Goal: Navigation & Orientation: Go to known website

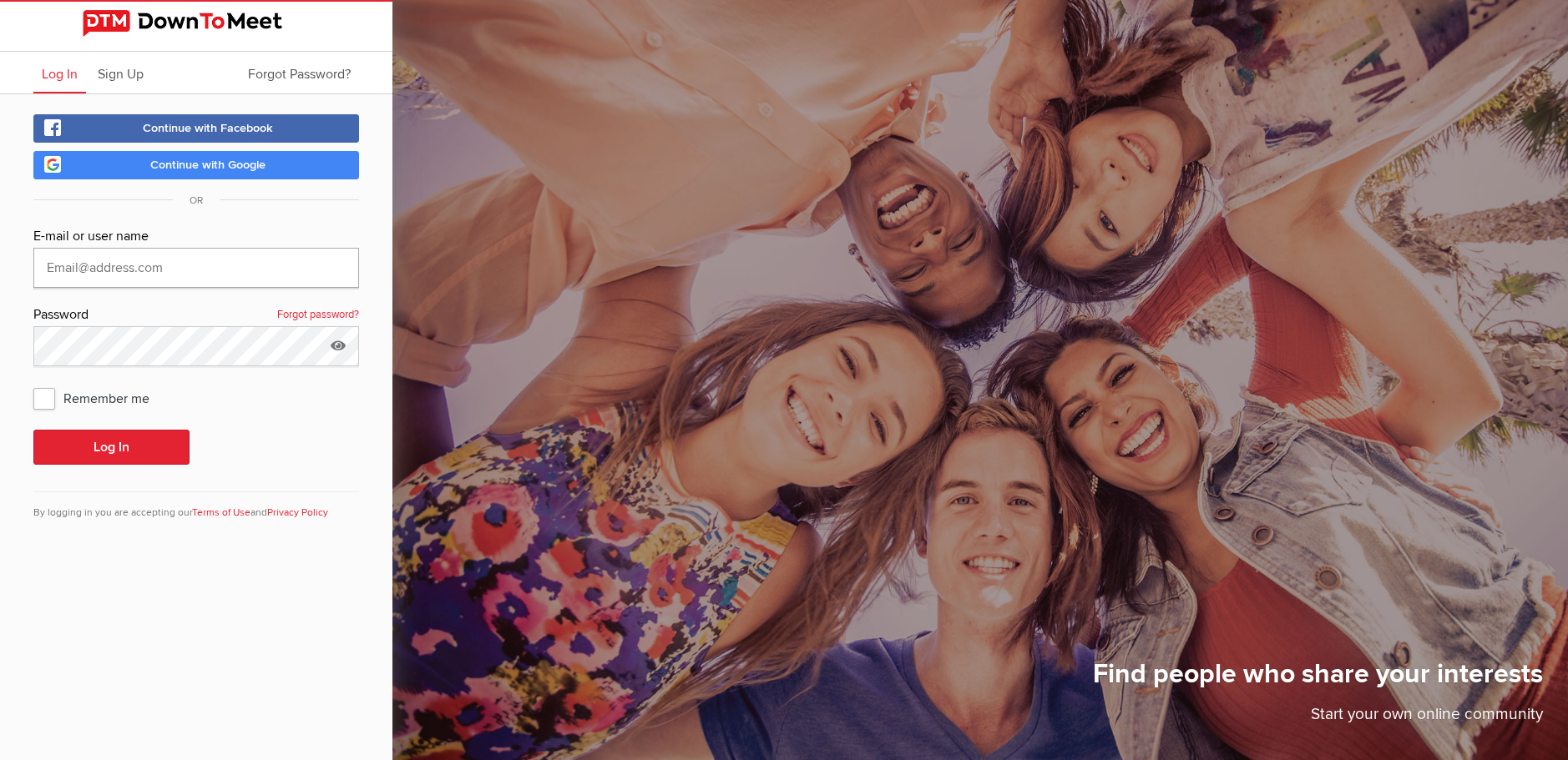
type input "[PERSON_NAME][EMAIL_ADDRESS][DOMAIN_NAME]"
click at [265, 120] on link "Continue with Facebook" at bounding box center [196, 129] width 326 height 28
click at [99, 448] on button "Log In" at bounding box center [111, 446] width 156 height 35
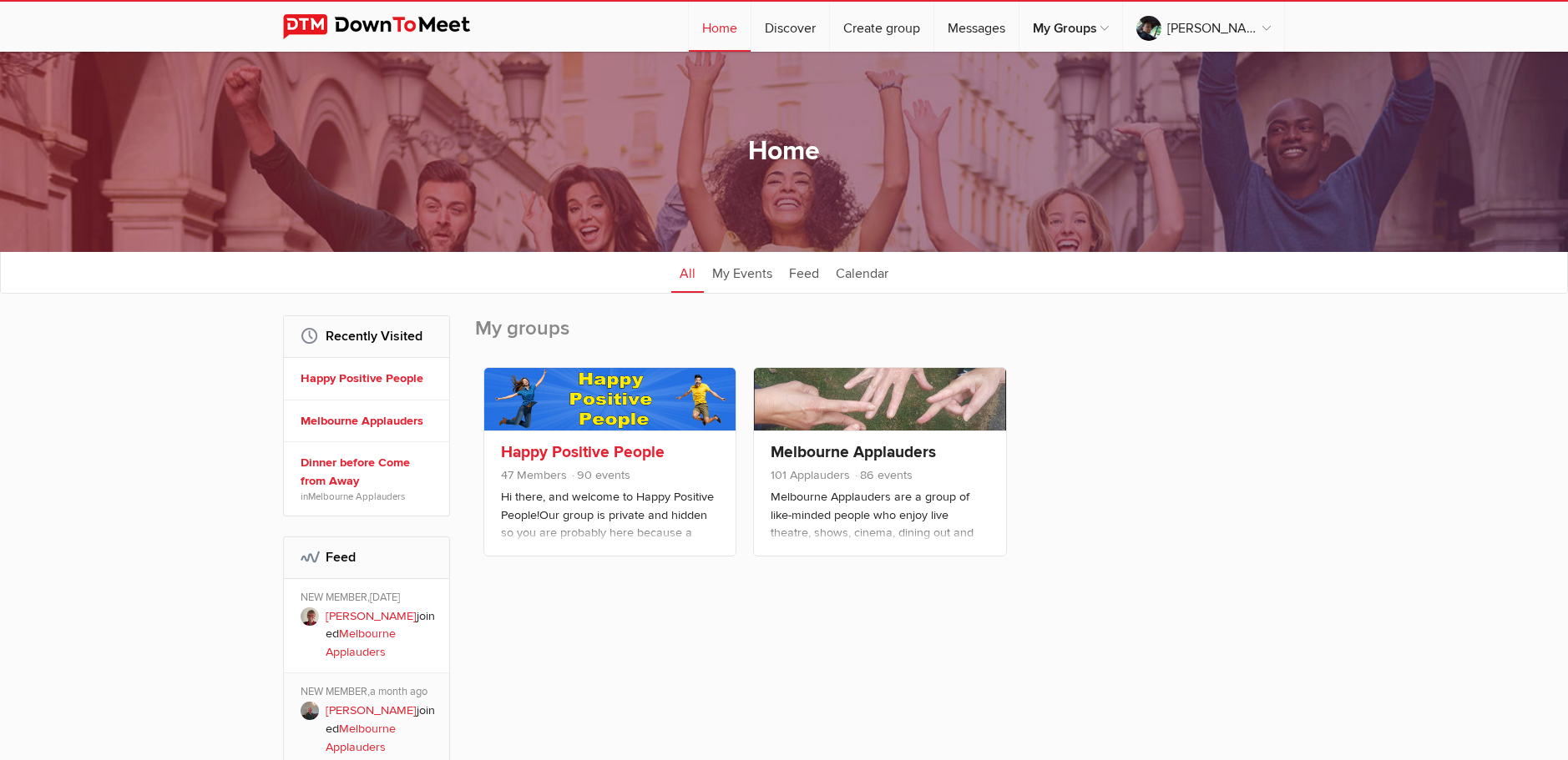
click at [617, 408] on link at bounding box center [610, 399] width 252 height 63
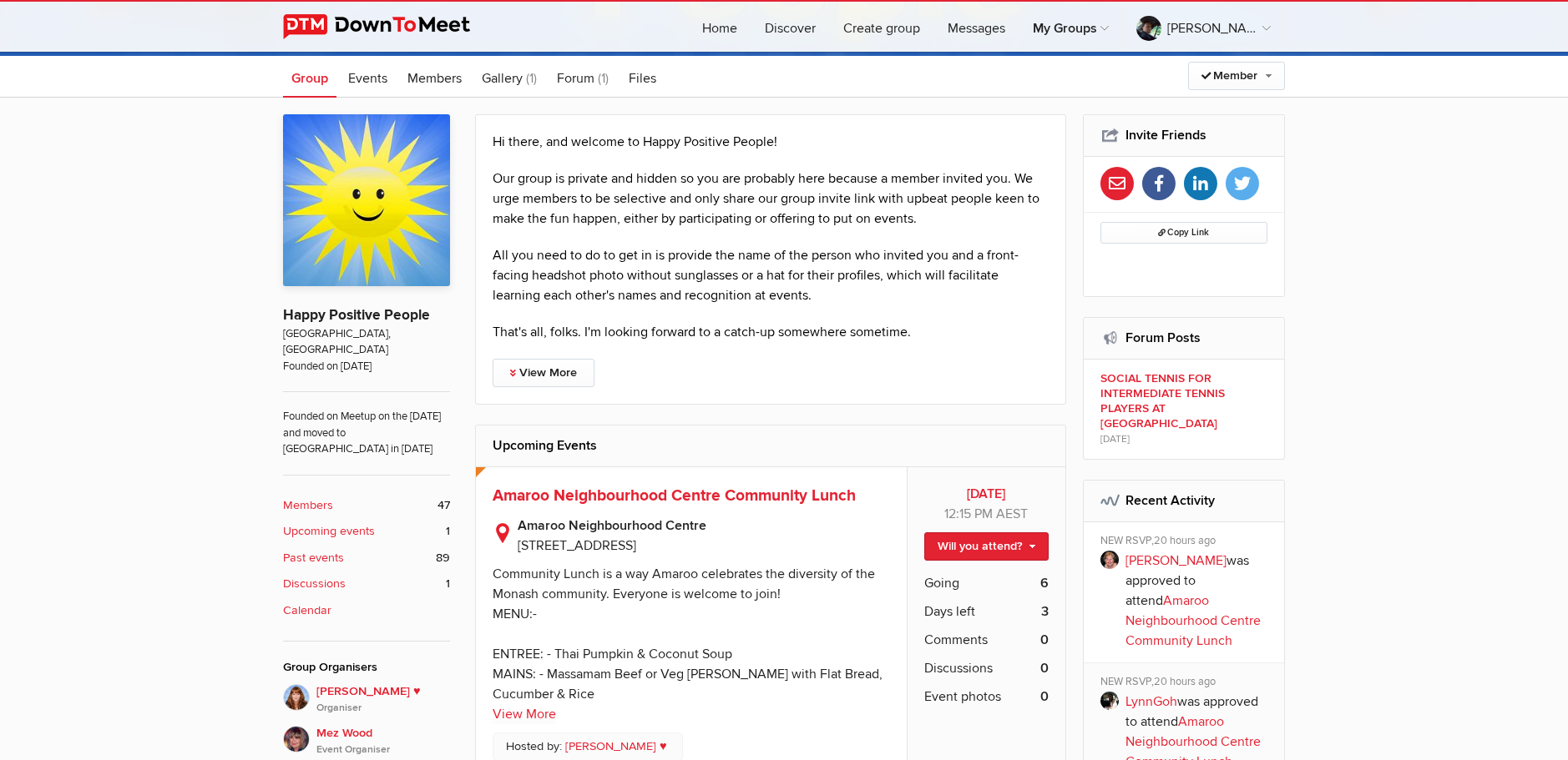
scroll to position [417, 0]
